Goal: Task Accomplishment & Management: Use online tool/utility

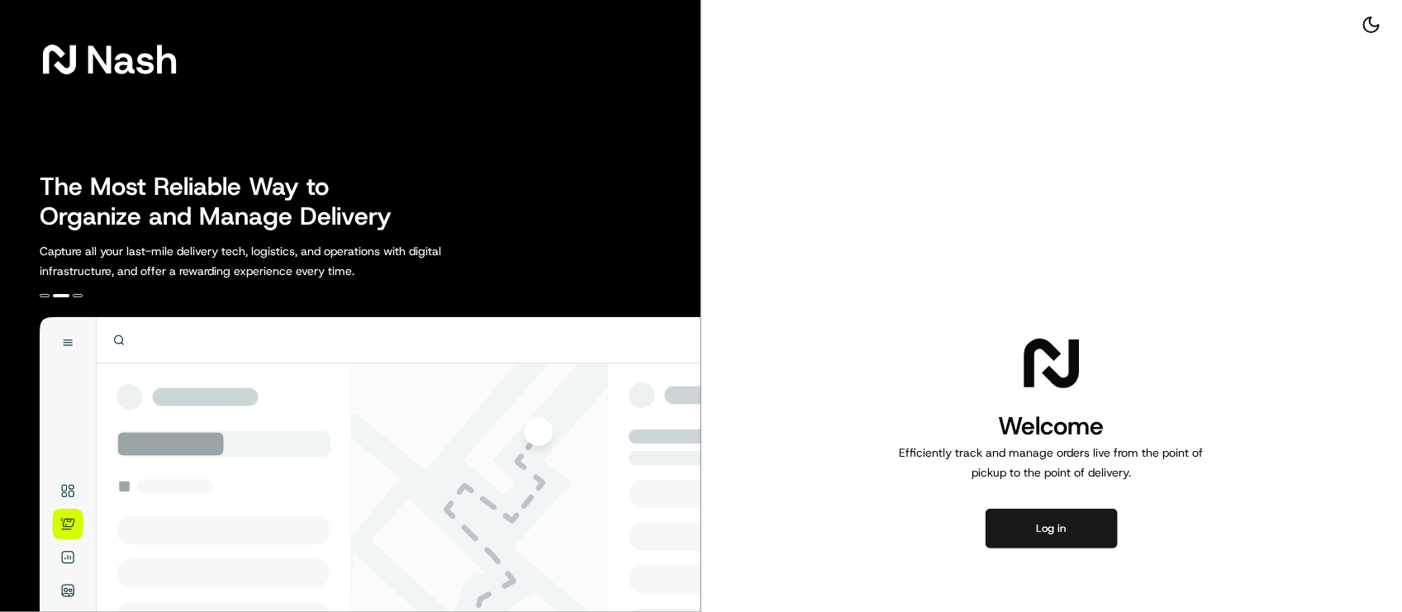
click at [938, 434] on h1 "Welcome" at bounding box center [1051, 426] width 317 height 33
click at [1207, 188] on div "Welcome Efficiently track and manage orders live from the point of pickup to th…" at bounding box center [1051, 439] width 701 height 878
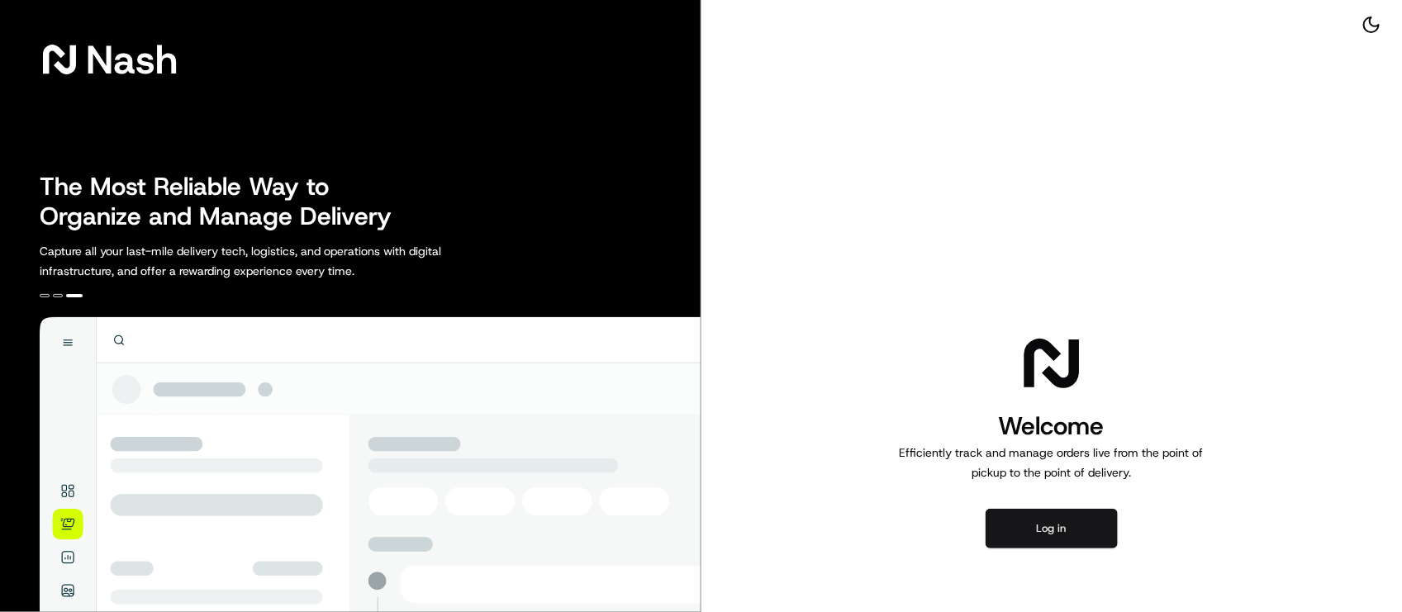
click at [1071, 527] on button "Log in" at bounding box center [1051, 529] width 132 height 40
click at [926, 235] on div "Welcome Efficiently track and manage orders live from the point of pickup to th…" at bounding box center [1051, 439] width 701 height 878
